Goal: Task Accomplishment & Management: Use online tool/utility

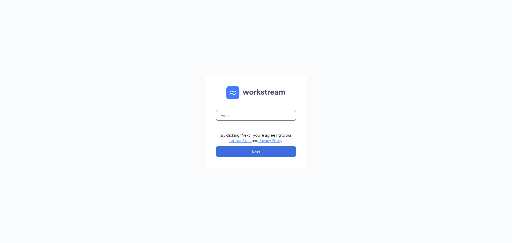
click at [262, 112] on input "text" at bounding box center [256, 115] width 80 height 11
type input "[PERSON_NAME][EMAIL_ADDRESS][DOMAIN_NAME]"
drag, startPoint x: 340, startPoint y: 116, endPoint x: 286, endPoint y: 149, distance: 63.5
click at [339, 118] on div "[PERSON_NAME][EMAIL_ADDRESS][DOMAIN_NAME] By clicking "Next", you're agreeing t…" at bounding box center [256, 121] width 512 height 243
click at [282, 151] on button "Next" at bounding box center [256, 151] width 80 height 11
